Goal: Task Accomplishment & Management: Manage account settings

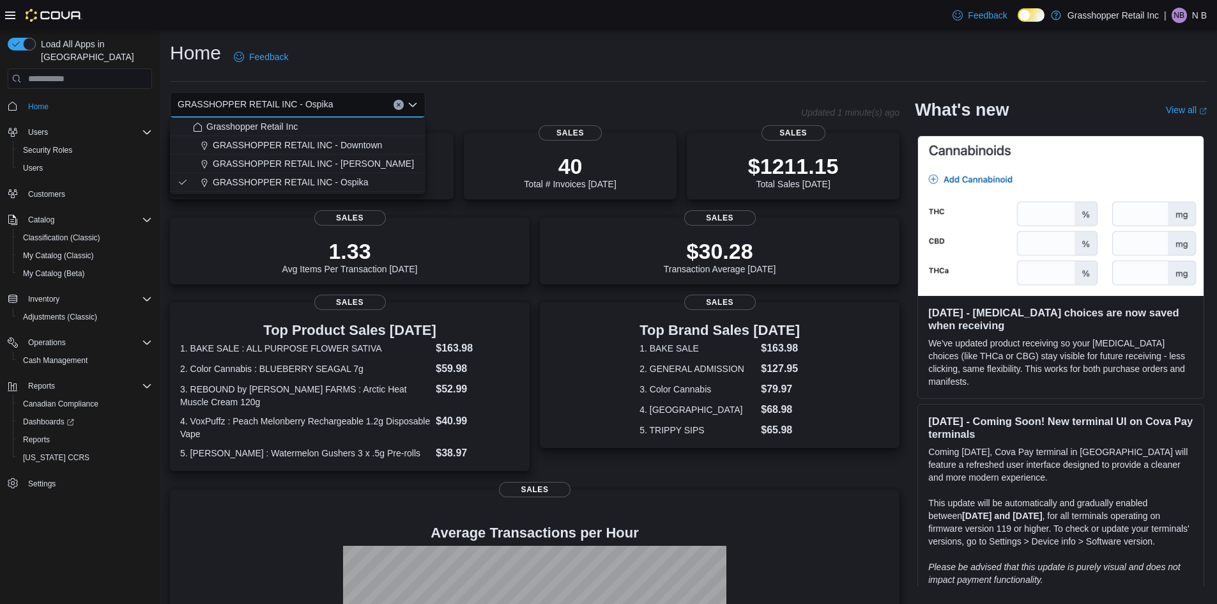
click at [629, 121] on div "GRASSHOPPER RETAIL INC - Ospika Combo box. Selected. GRASSHOPPER RETAIL INC - O…" at bounding box center [534, 421] width 729 height 658
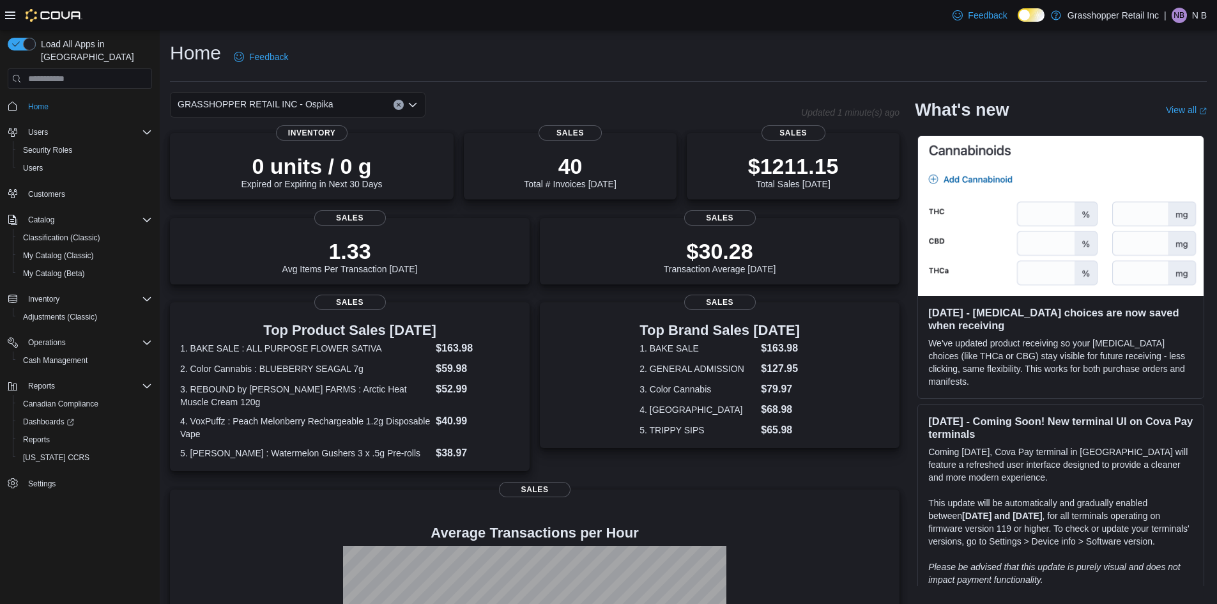
click at [413, 107] on icon "Open list of options" at bounding box center [412, 105] width 10 height 10
click at [517, 103] on div "GRASSHOPPER RETAIL INC - Ospika" at bounding box center [485, 105] width 631 height 26
click at [33, 353] on span "Cash Management" at bounding box center [55, 360] width 65 height 15
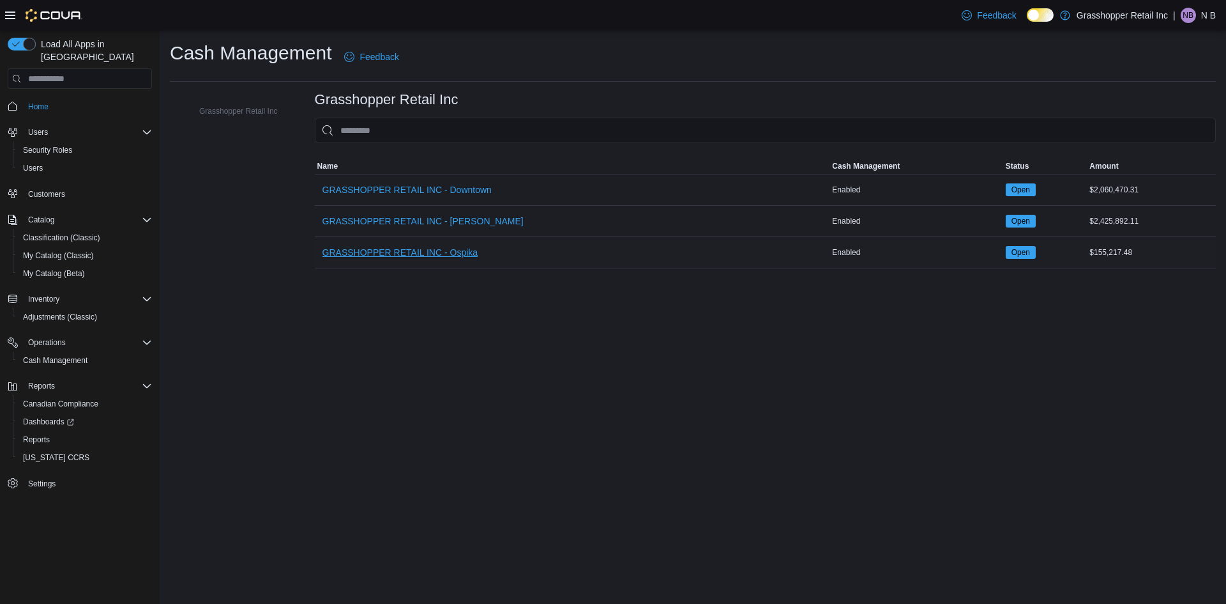
click at [453, 250] on span "GRASSHOPPER RETAIL INC - Ospika" at bounding box center [401, 252] width 156 height 13
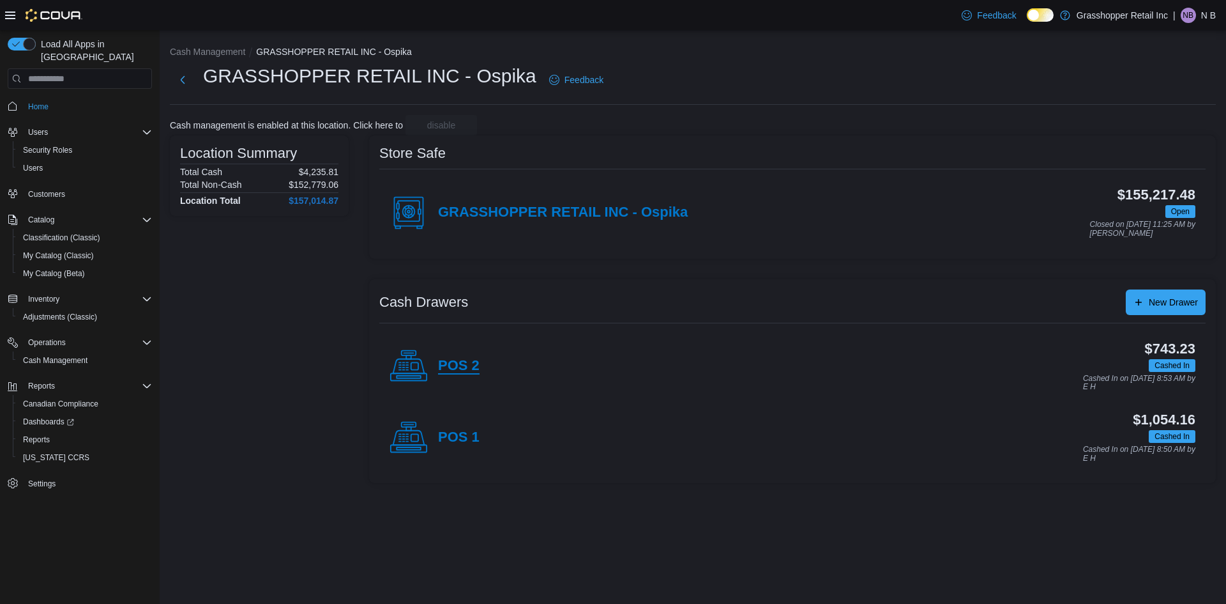
click at [471, 372] on h4 "POS 2" at bounding box center [459, 366] width 42 height 17
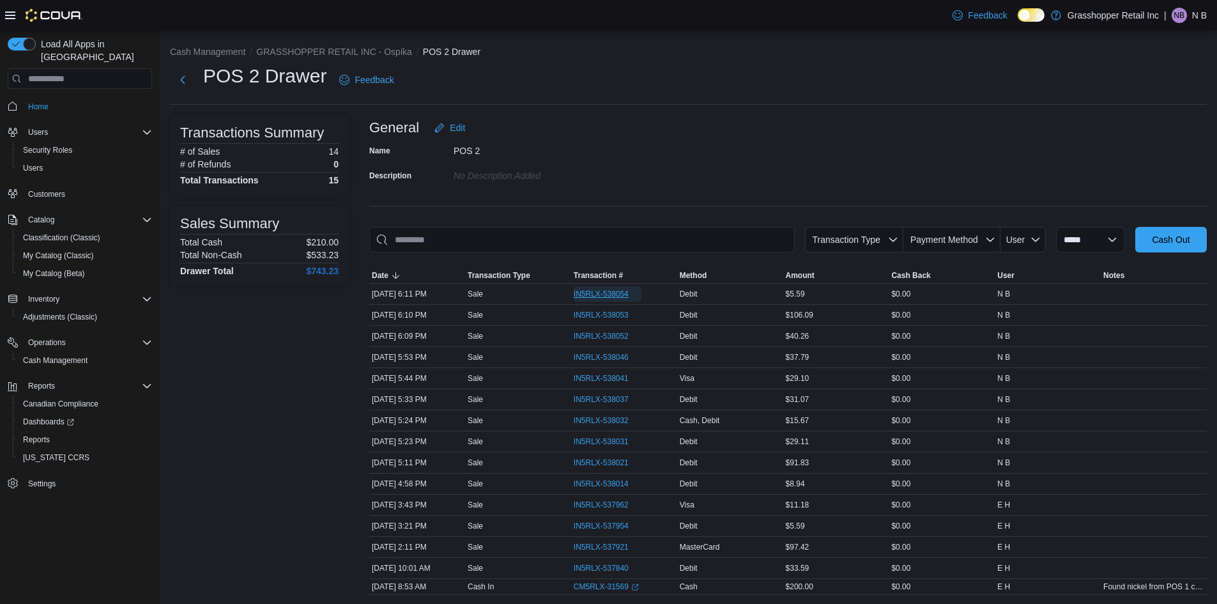
click at [620, 289] on span "IN5RLX-538054" at bounding box center [601, 294] width 55 height 10
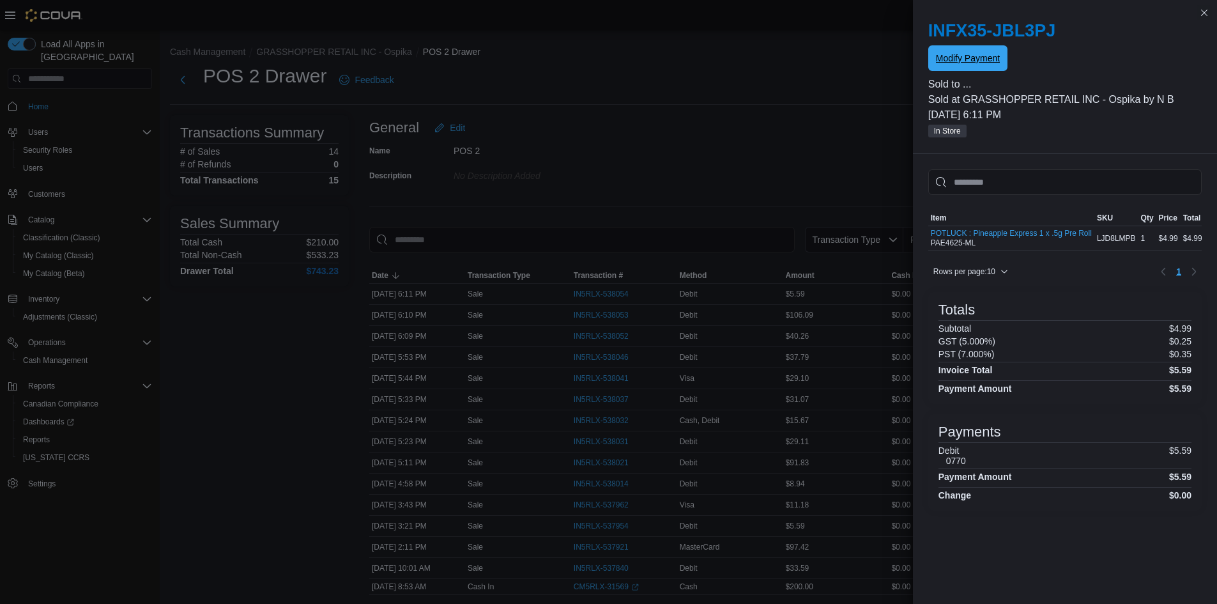
click at [968, 61] on span "Modify Payment" at bounding box center [968, 58] width 64 height 13
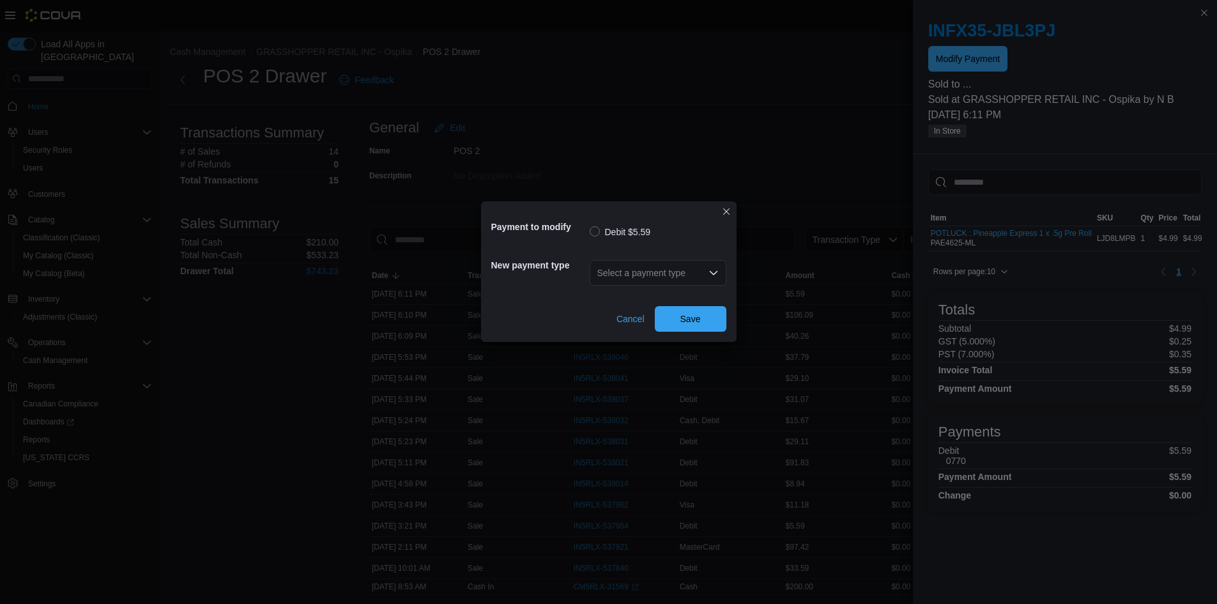
click at [678, 275] on div "Select a payment type" at bounding box center [657, 273] width 137 height 26
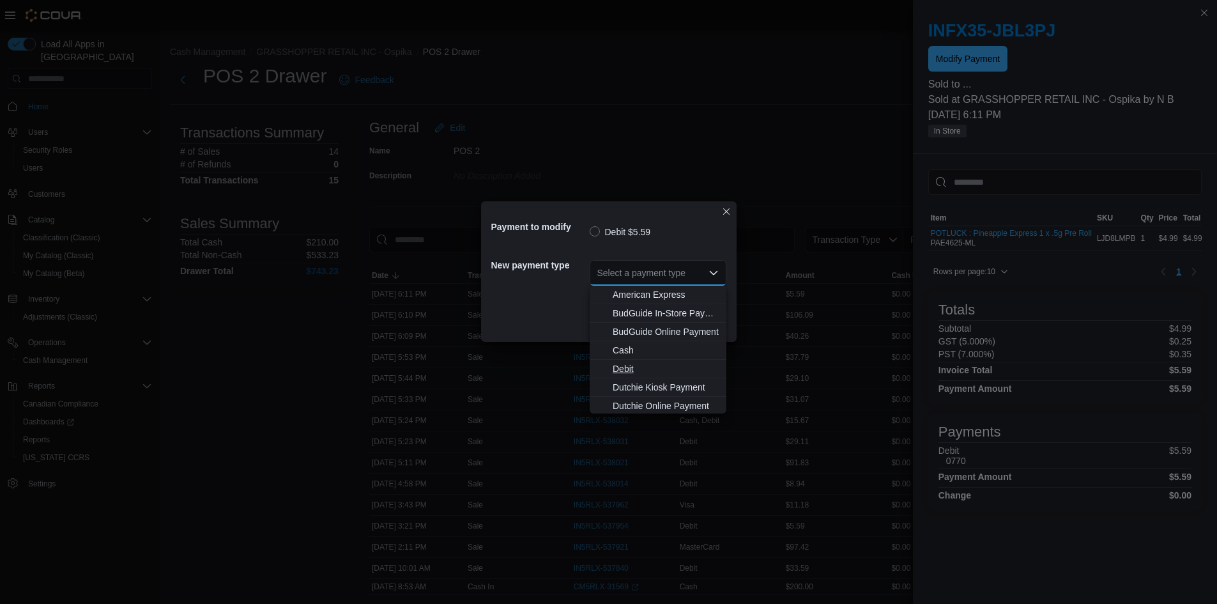
scroll to position [95, 0]
click at [655, 353] on span "MasterCard" at bounding box center [665, 348] width 106 height 13
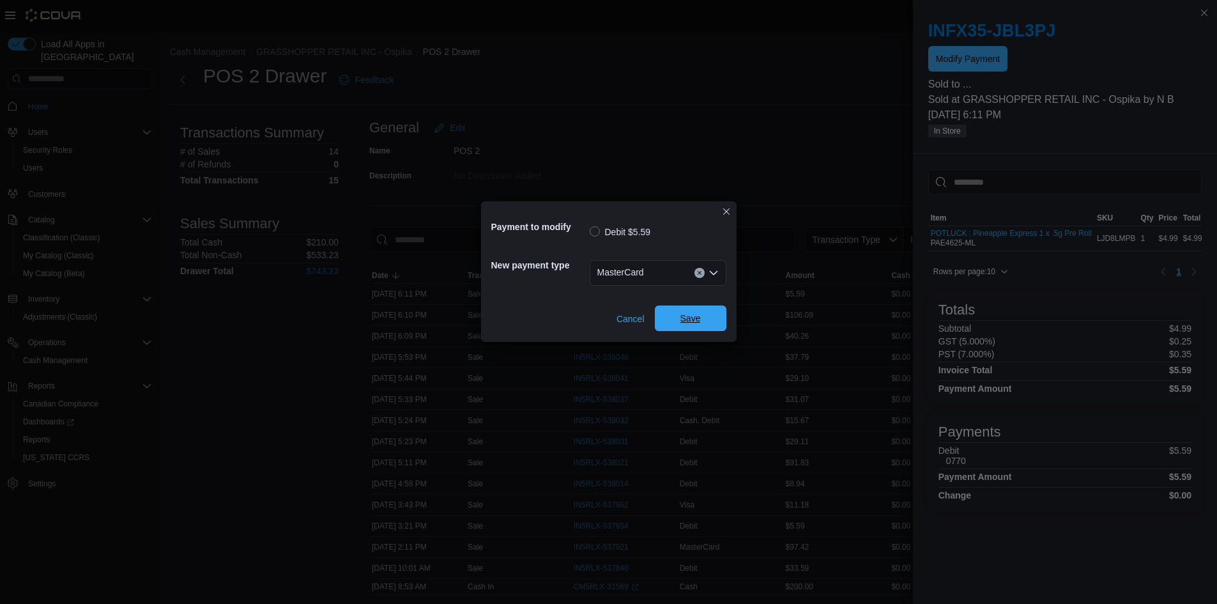
click at [683, 323] on span "Save" at bounding box center [690, 318] width 20 height 13
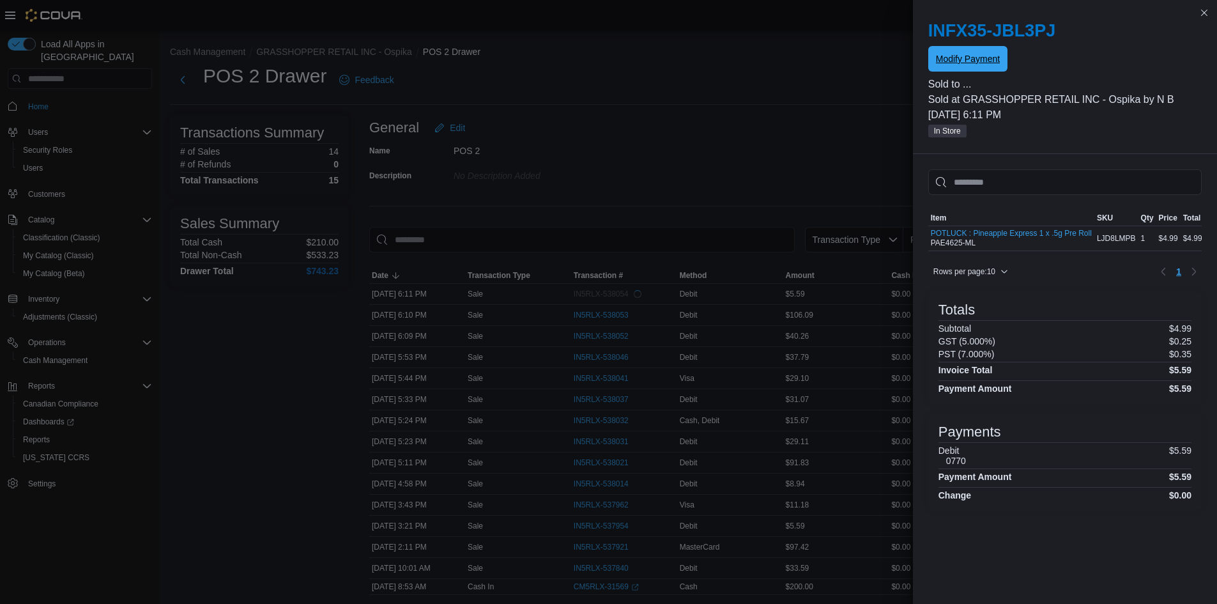
scroll to position [0, 0]
